Goal: Task Accomplishment & Management: Manage account settings

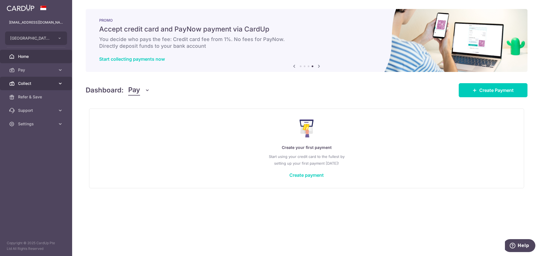
click at [30, 85] on span "Collect" at bounding box center [36, 84] width 37 height 6
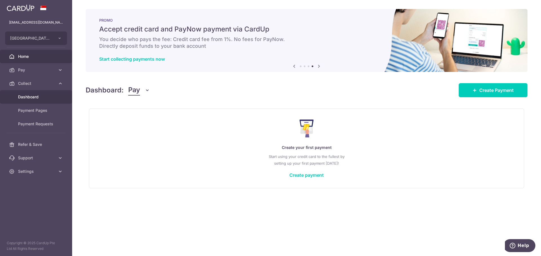
click at [44, 99] on span "Dashboard" at bounding box center [36, 97] width 37 height 6
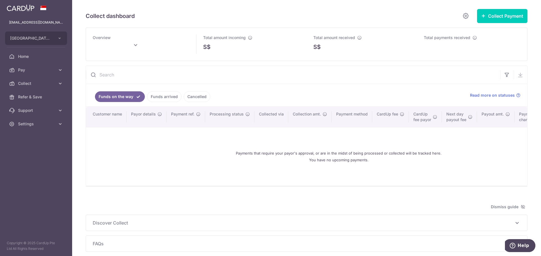
click at [128, 79] on input "text" at bounding box center [293, 75] width 414 height 18
paste input "C055748"
type input "C055748"
click at [162, 94] on link "Funds arrived" at bounding box center [164, 96] width 34 height 11
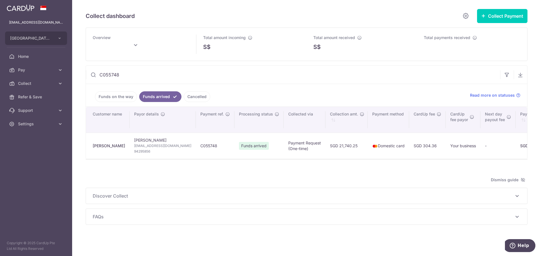
type input "October 2025"
click at [26, 39] on span "Brighton College (Singapore) Pte. Ltd." at bounding box center [31, 38] width 42 height 6
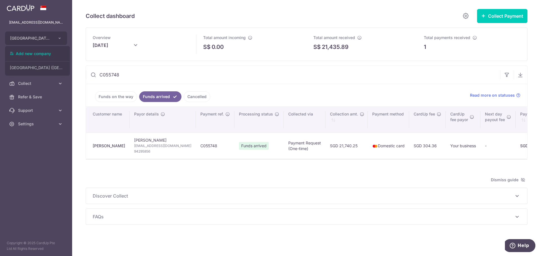
click at [30, 149] on aside "finance@brightoncollege.edu.sg Brighton College (Singapore) Pte. Ltd. Add new c…" at bounding box center [36, 128] width 72 height 256
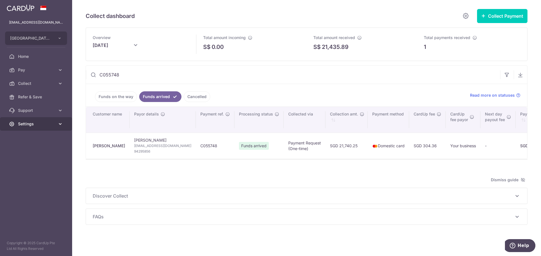
click at [30, 122] on span "Settings" at bounding box center [36, 124] width 37 height 6
click at [24, 153] on span "Logout" at bounding box center [36, 151] width 37 height 6
